Goal: Transaction & Acquisition: Purchase product/service

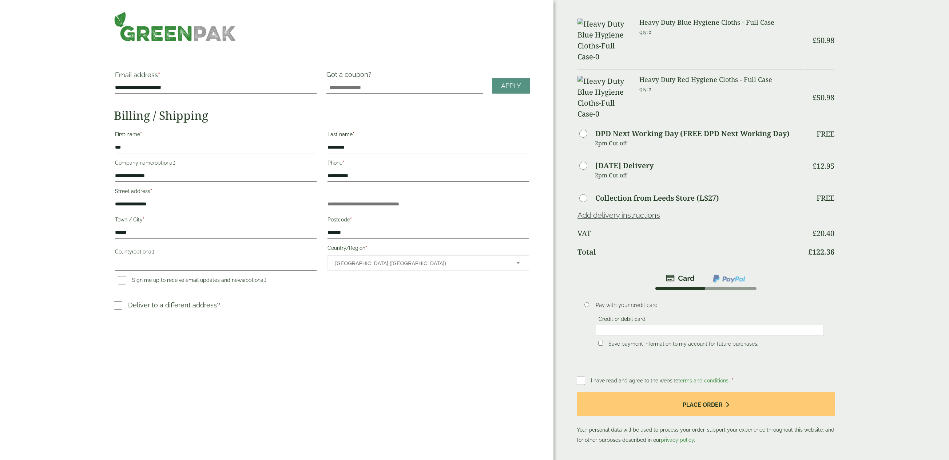
click at [744, 274] on img at bounding box center [729, 278] width 34 height 9
